Goal: Information Seeking & Learning: Learn about a topic

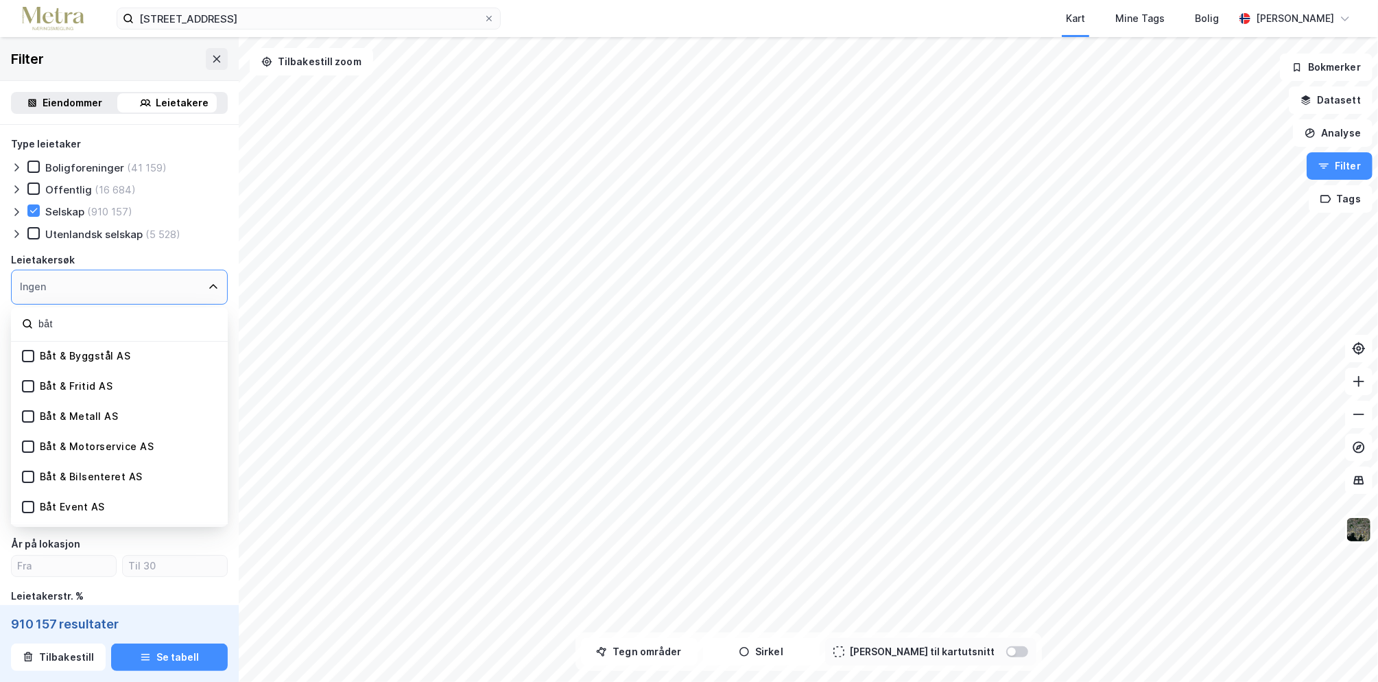
scroll to position [1989, 0]
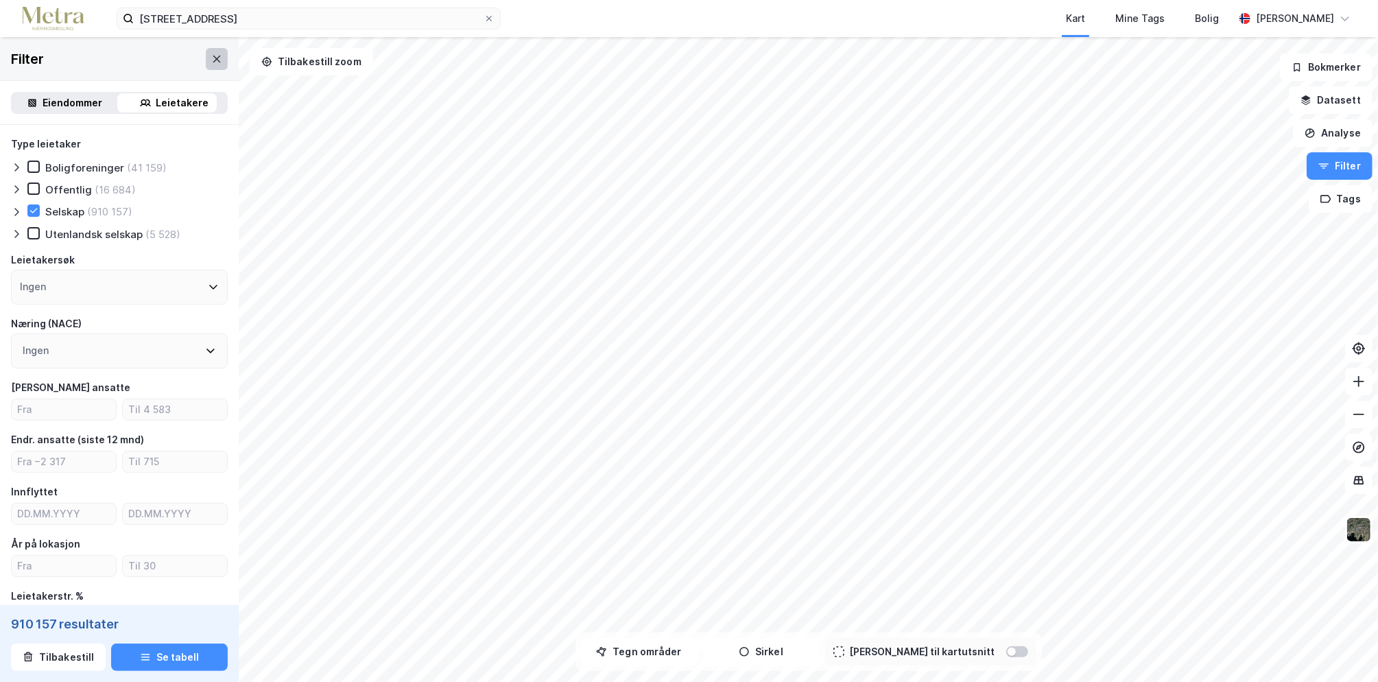
click at [211, 60] on button at bounding box center [217, 59] width 22 height 22
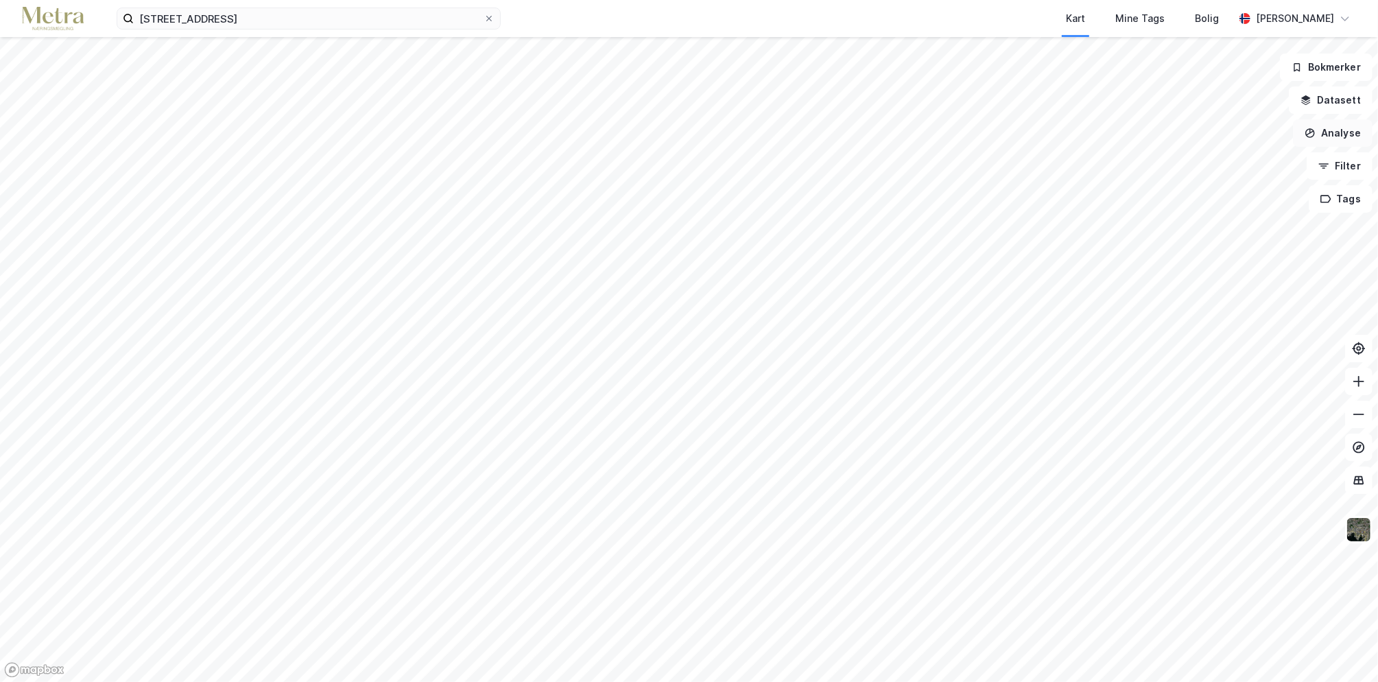
click at [1348, 132] on button "Analyse" at bounding box center [1333, 132] width 80 height 27
click at [1349, 126] on button "Analyse" at bounding box center [1333, 132] width 80 height 27
click at [1340, 158] on button "Filter" at bounding box center [1339, 165] width 66 height 27
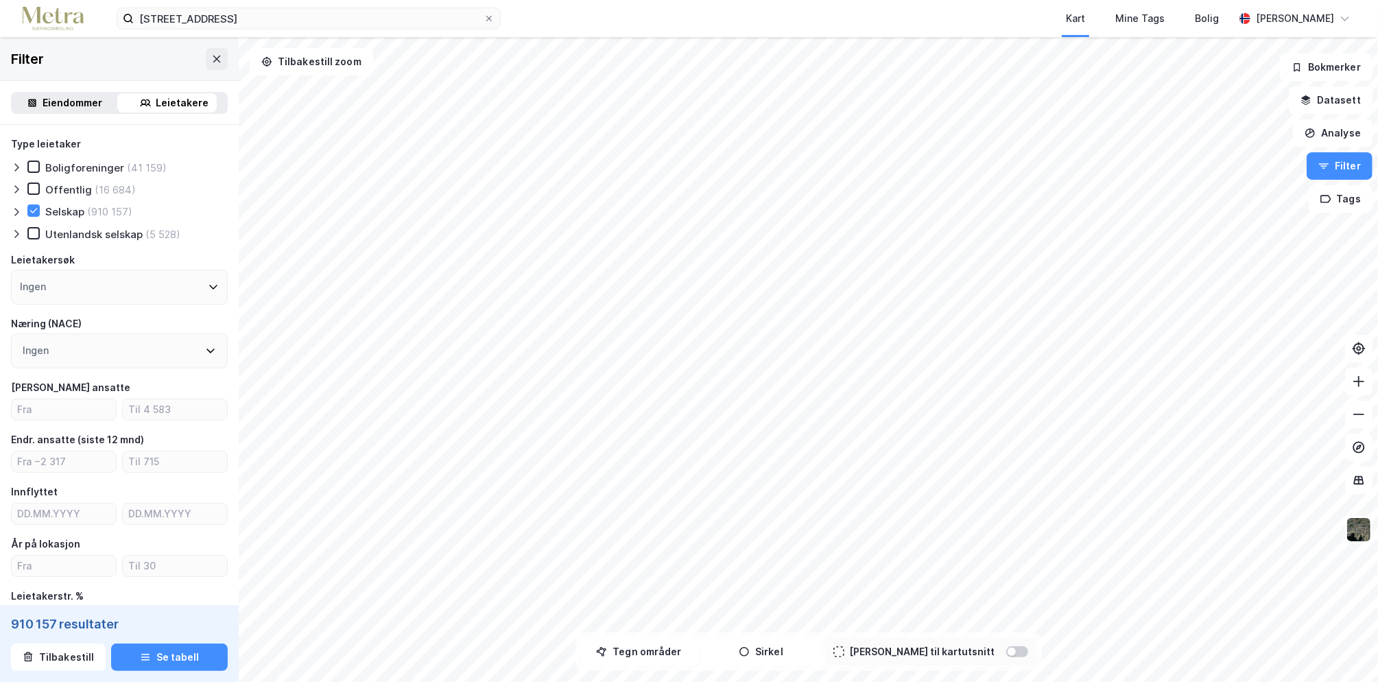
click at [75, 101] on div "Eiendommer" at bounding box center [73, 103] width 60 height 16
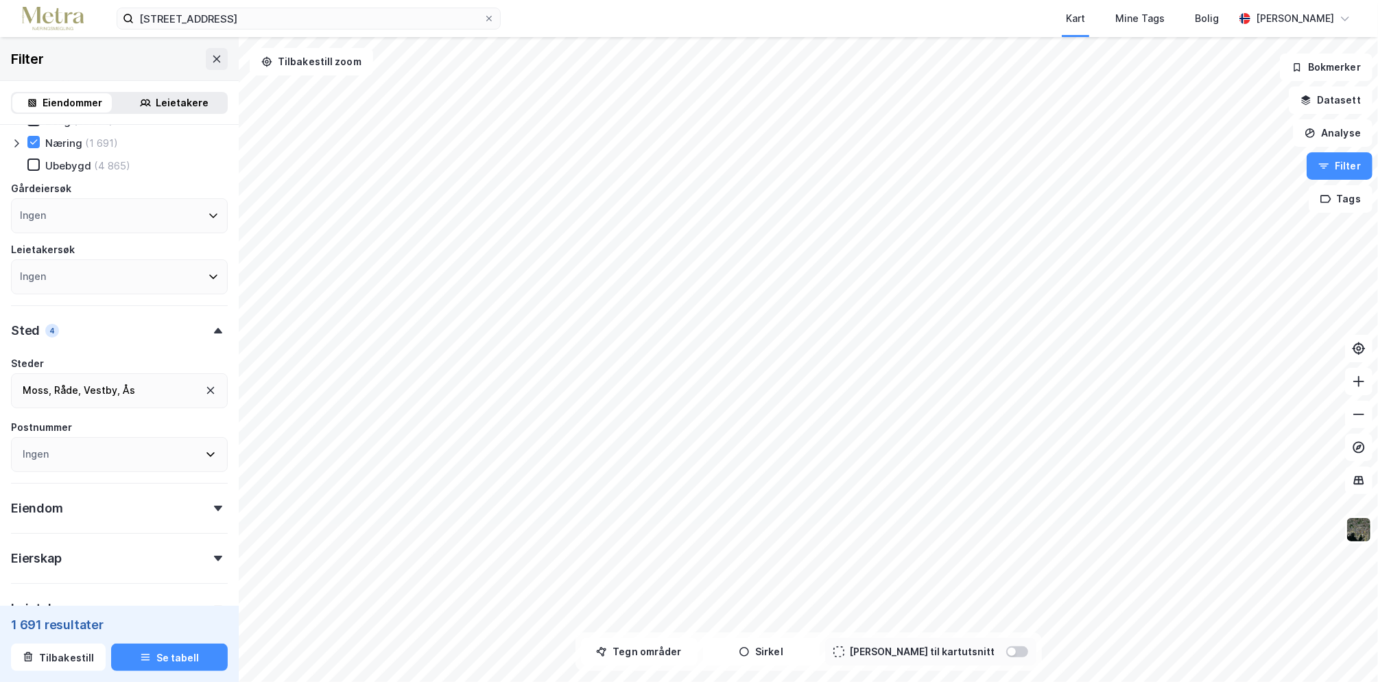
scroll to position [137, 0]
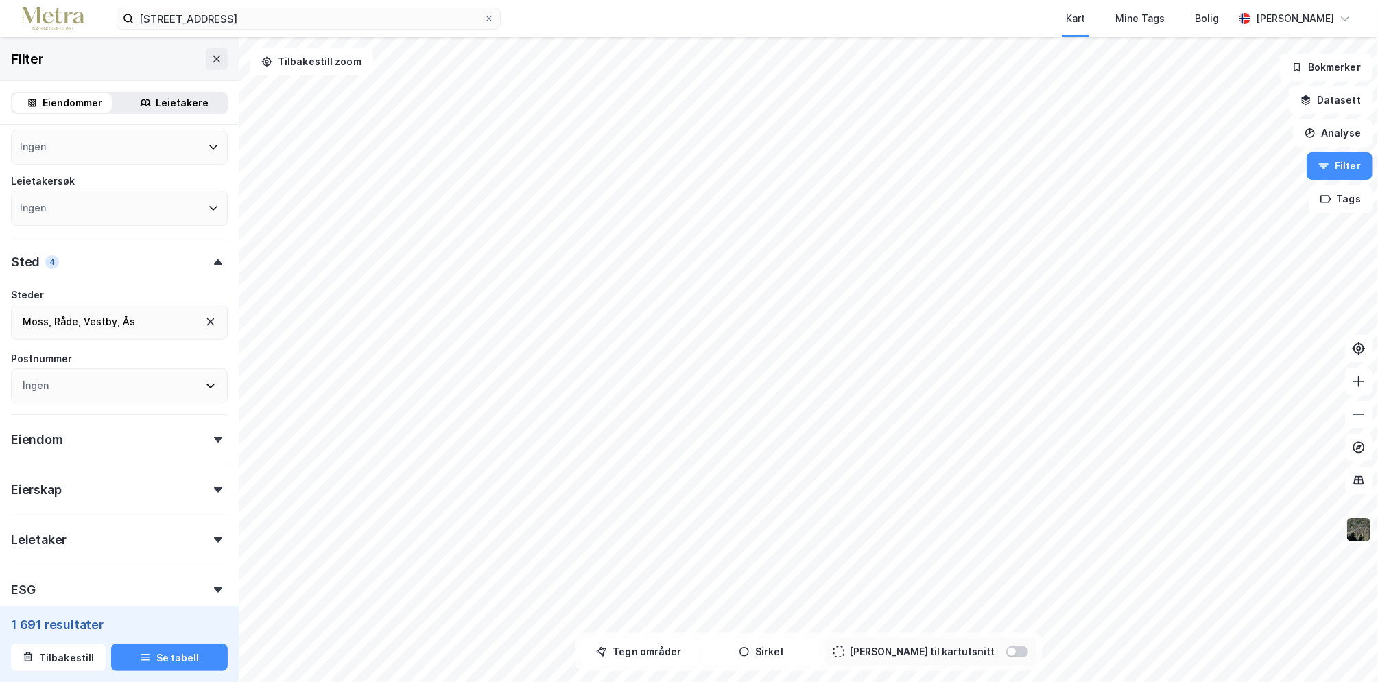
click at [156, 594] on div "ESG" at bounding box center [119, 583] width 217 height 39
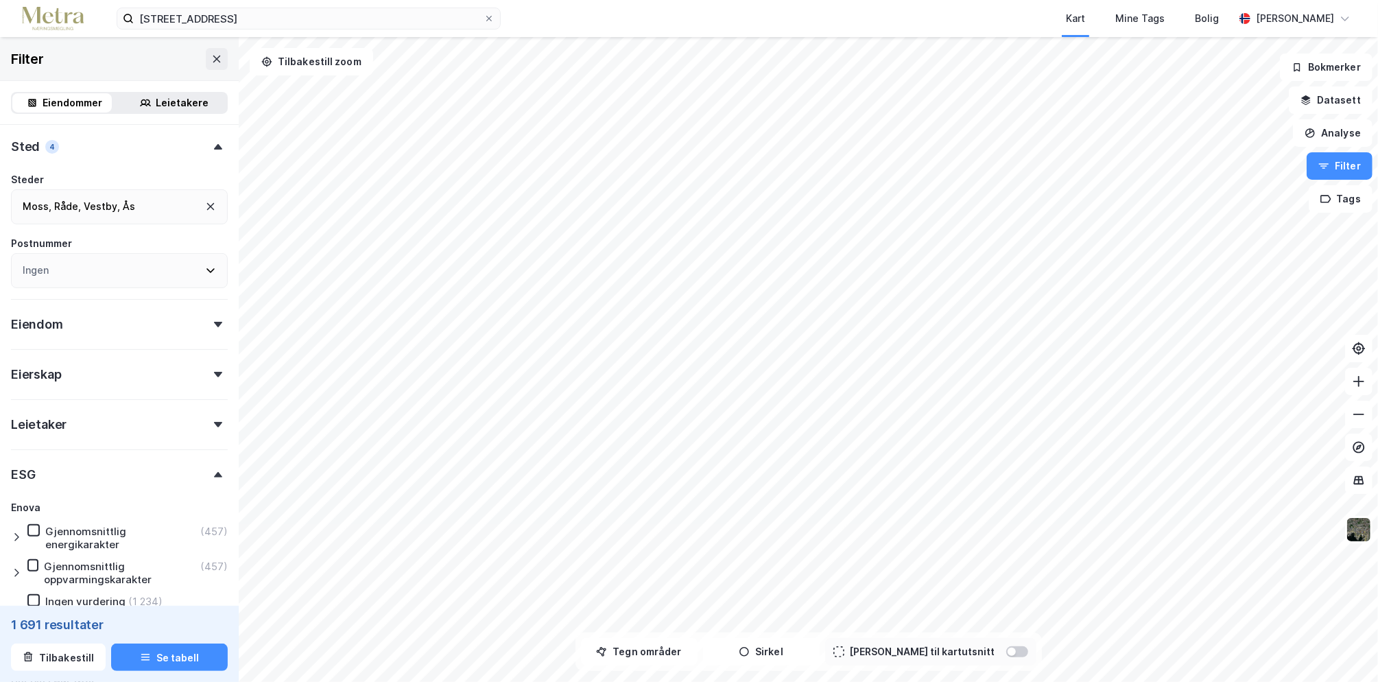
scroll to position [236, 0]
